Goal: Navigation & Orientation: Find specific page/section

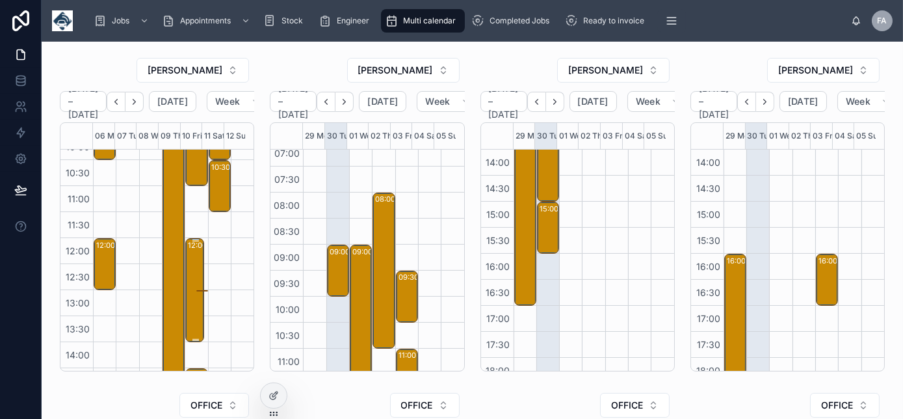
scroll to position [236, 0]
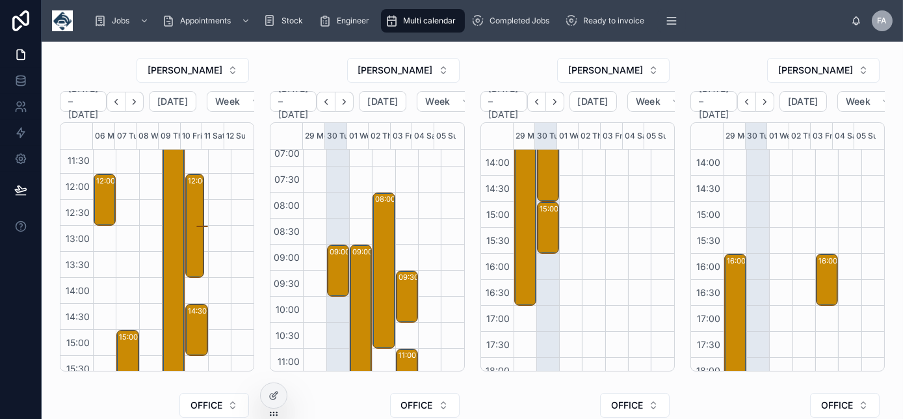
click at [317, 49] on div "RICHARD FORD October 06 – 12 Today Week 06 Mon 07 Tue 08 Wed 09 Thu 10 Fri 11 S…" at bounding box center [473, 418] width 862 height 753
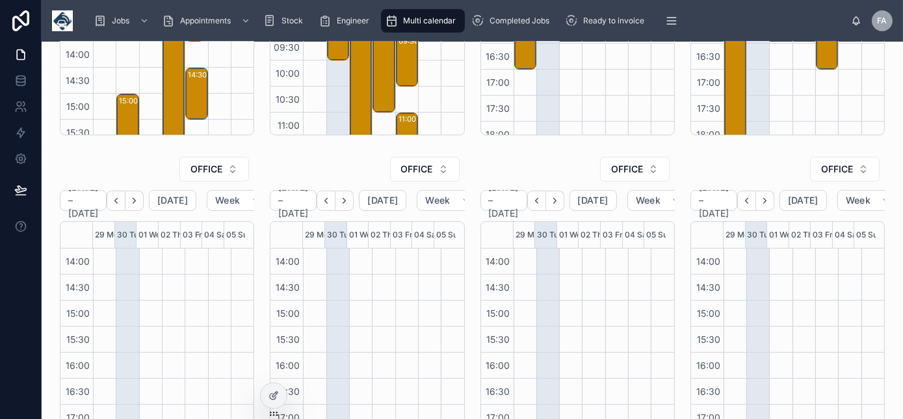
drag, startPoint x: 260, startPoint y: 127, endPoint x: 78, endPoint y: 170, distance: 187.1
click at [78, 163] on div "OFFICE" at bounding box center [157, 169] width 194 height 26
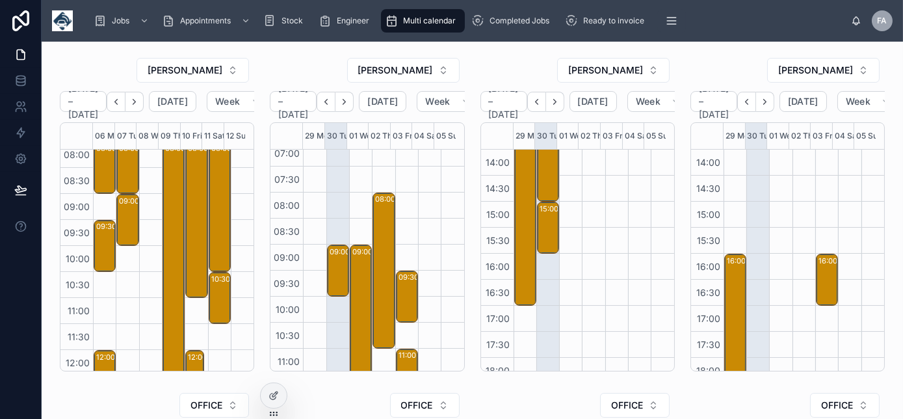
scroll to position [0, 0]
